Goal: Task Accomplishment & Management: Manage account settings

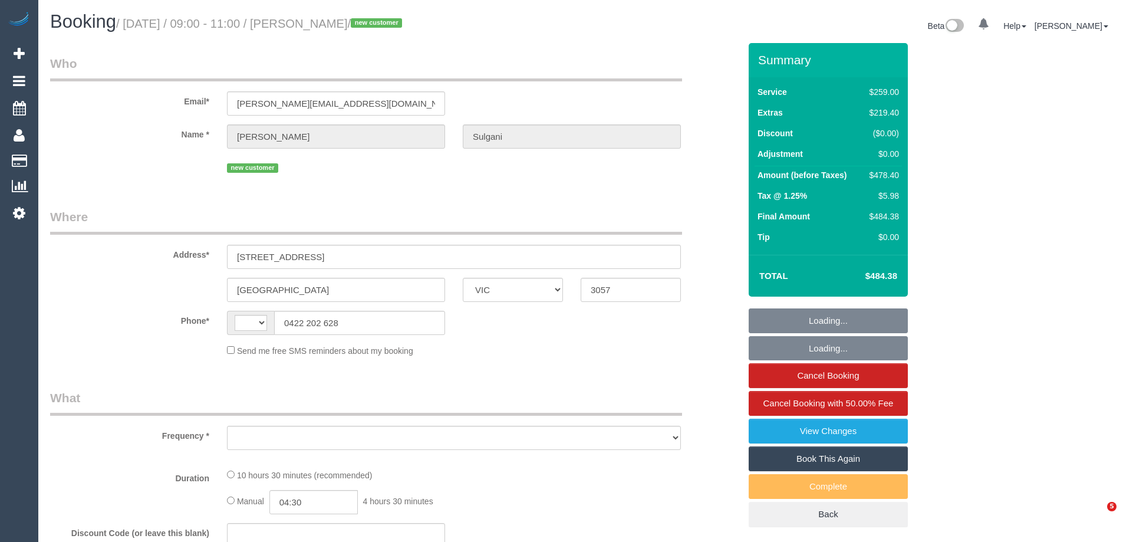
select select "VIC"
select select "string:AU"
select select "object:4125"
select select "string:stripe-pm_1S89LF2GScqysDRVm14VX2rf"
select select "number:28"
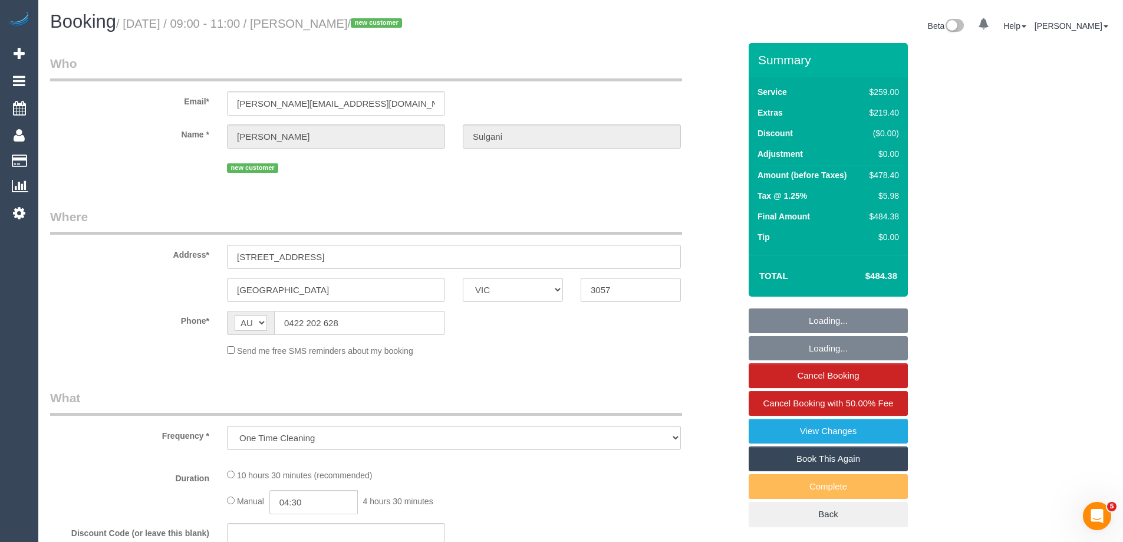
select select "number:14"
select select "number:18"
select select "number:24"
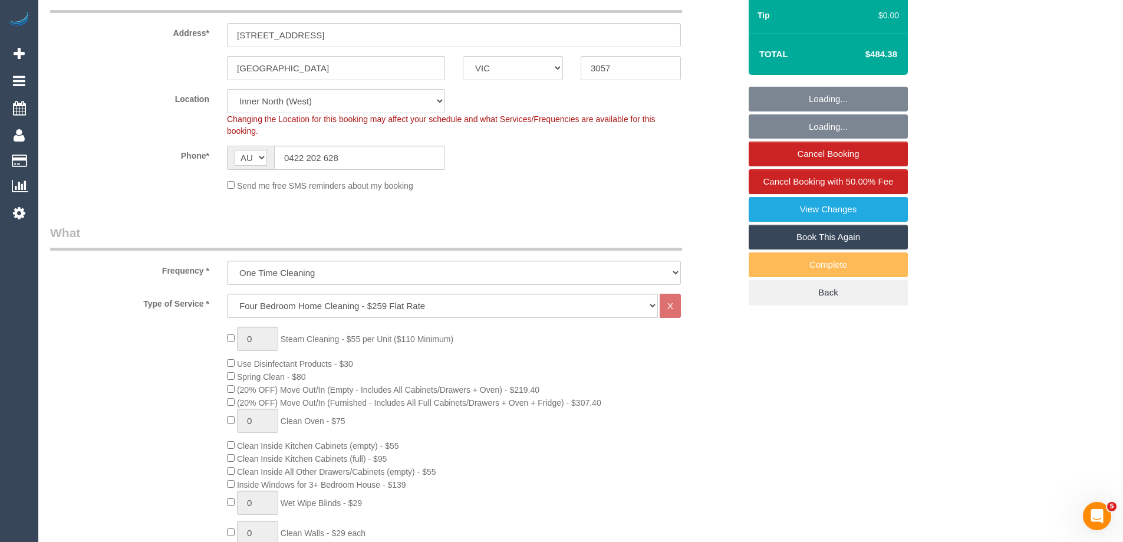
select select "object:4374"
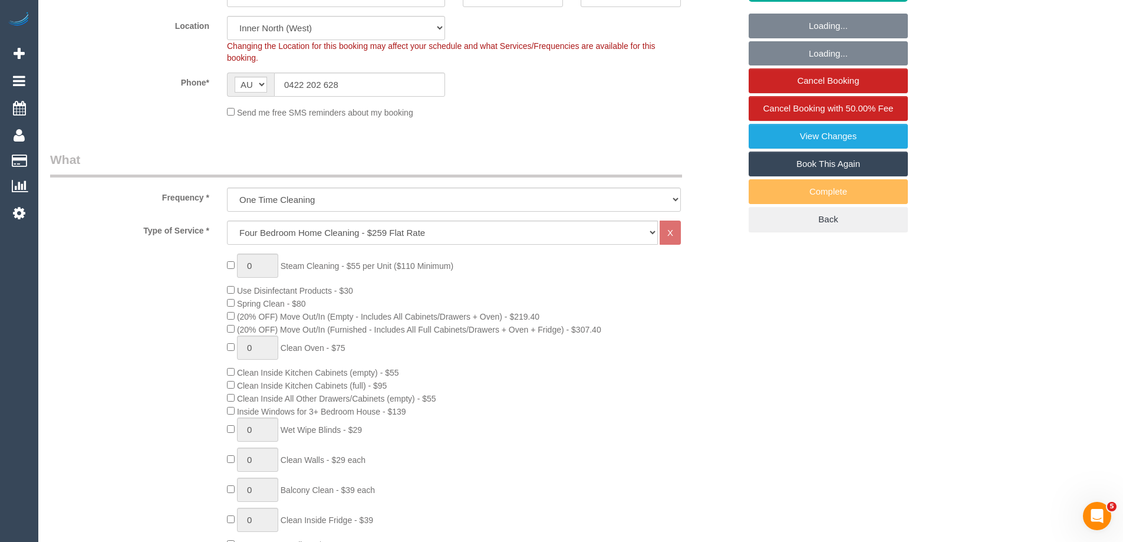
select select "spot1"
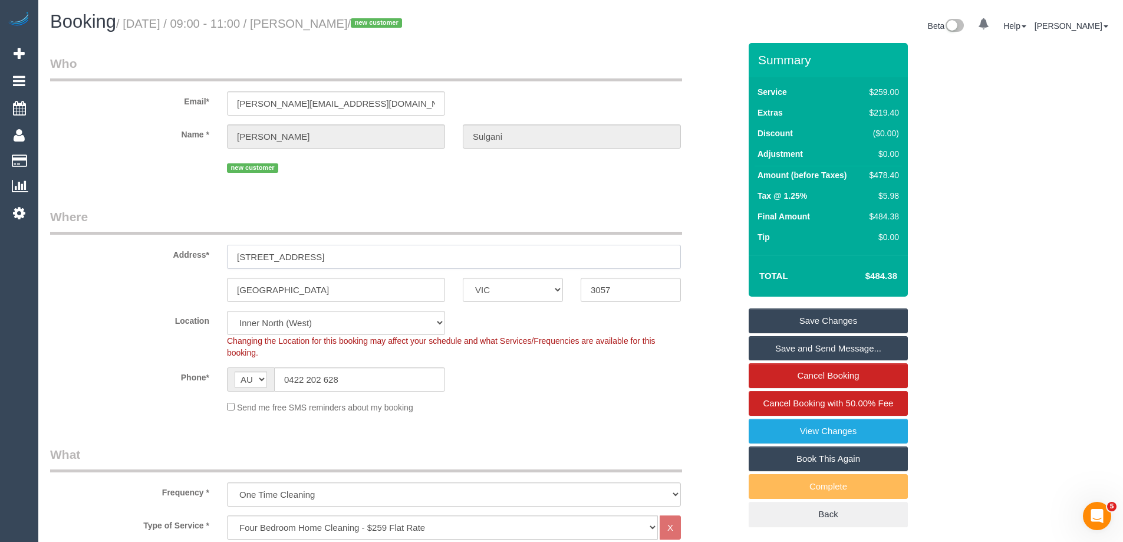
drag, startPoint x: 359, startPoint y: 252, endPoint x: 169, endPoint y: 250, distance: 190.4
click at [169, 250] on div "Address* [STREET_ADDRESS]" at bounding box center [394, 238] width 707 height 61
